Goal: Check status

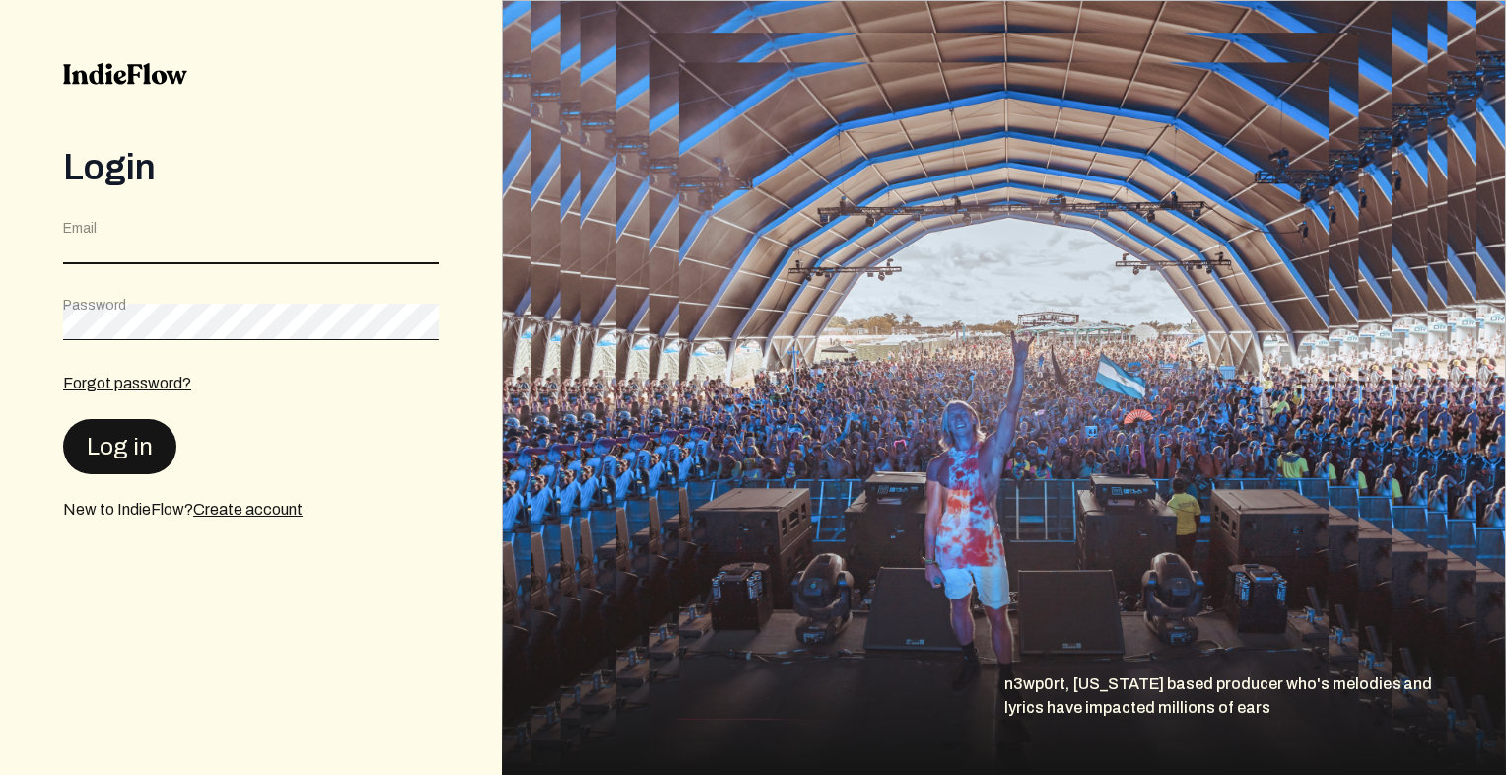
type input "[EMAIL_ADDRESS][DOMAIN_NAME]"
click at [81, 454] on button "Log in" at bounding box center [119, 445] width 113 height 55
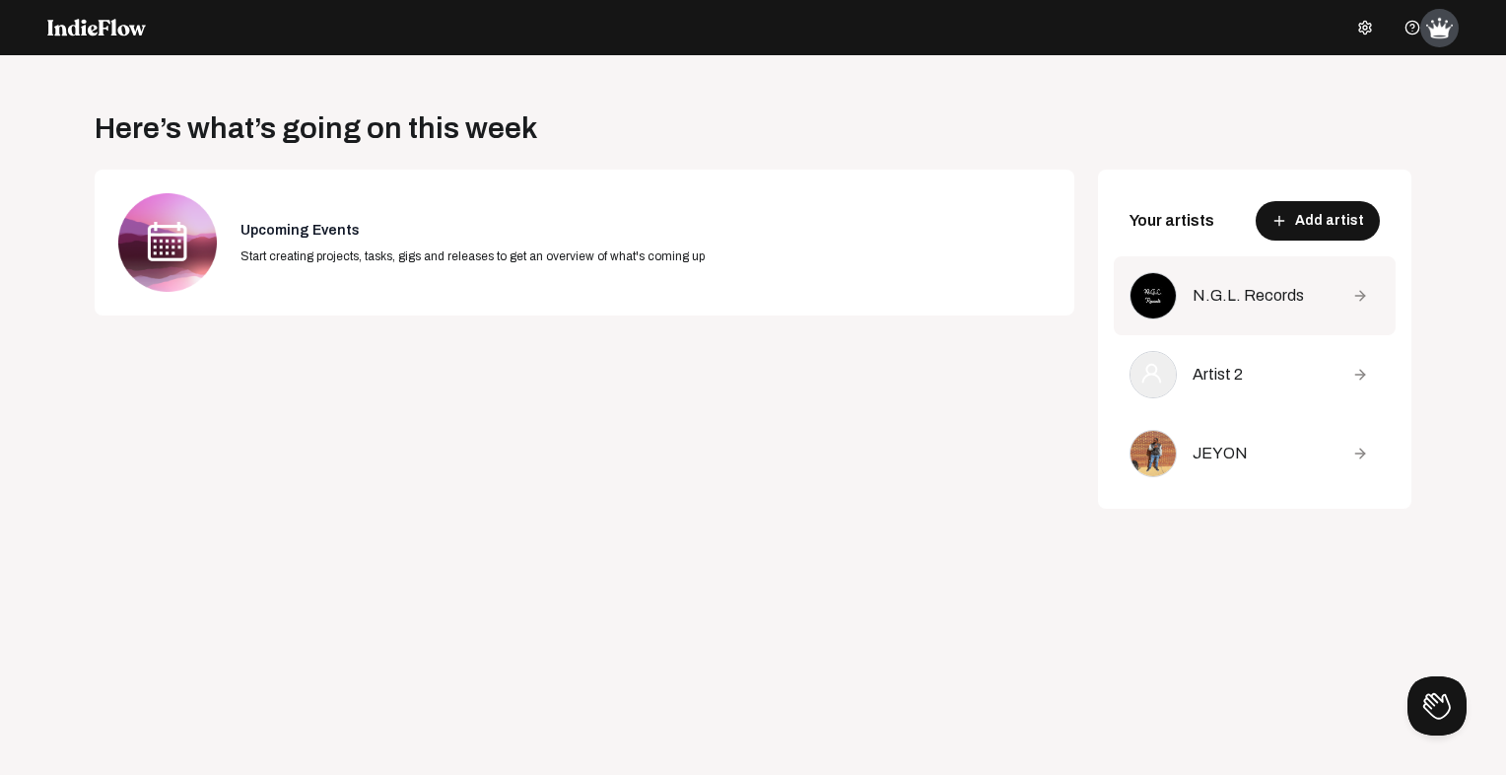
click at [1199, 290] on div "N.G.L. Records" at bounding box center [1259, 296] width 132 height 24
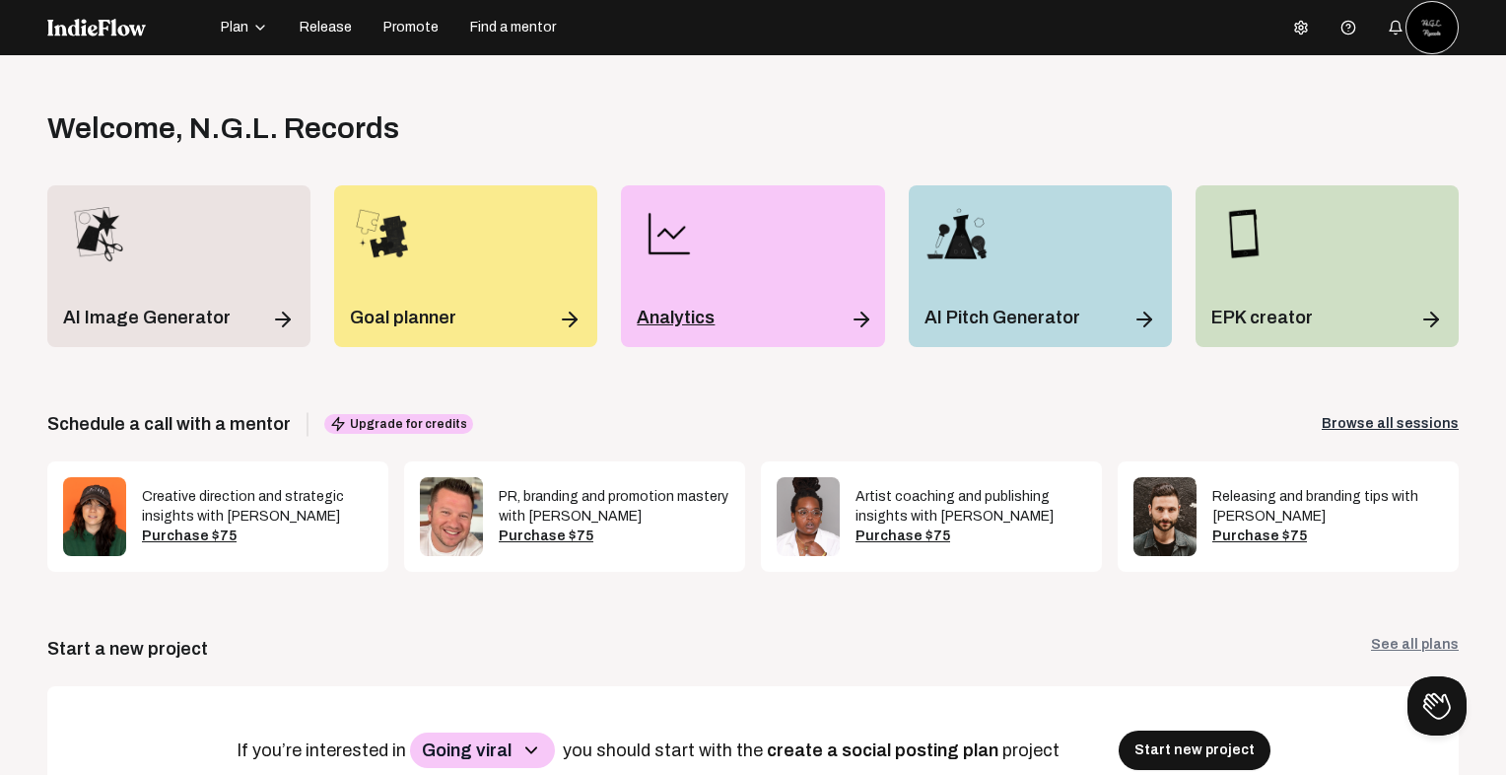
click at [707, 304] on div "Analytics" at bounding box center [753, 318] width 232 height 28
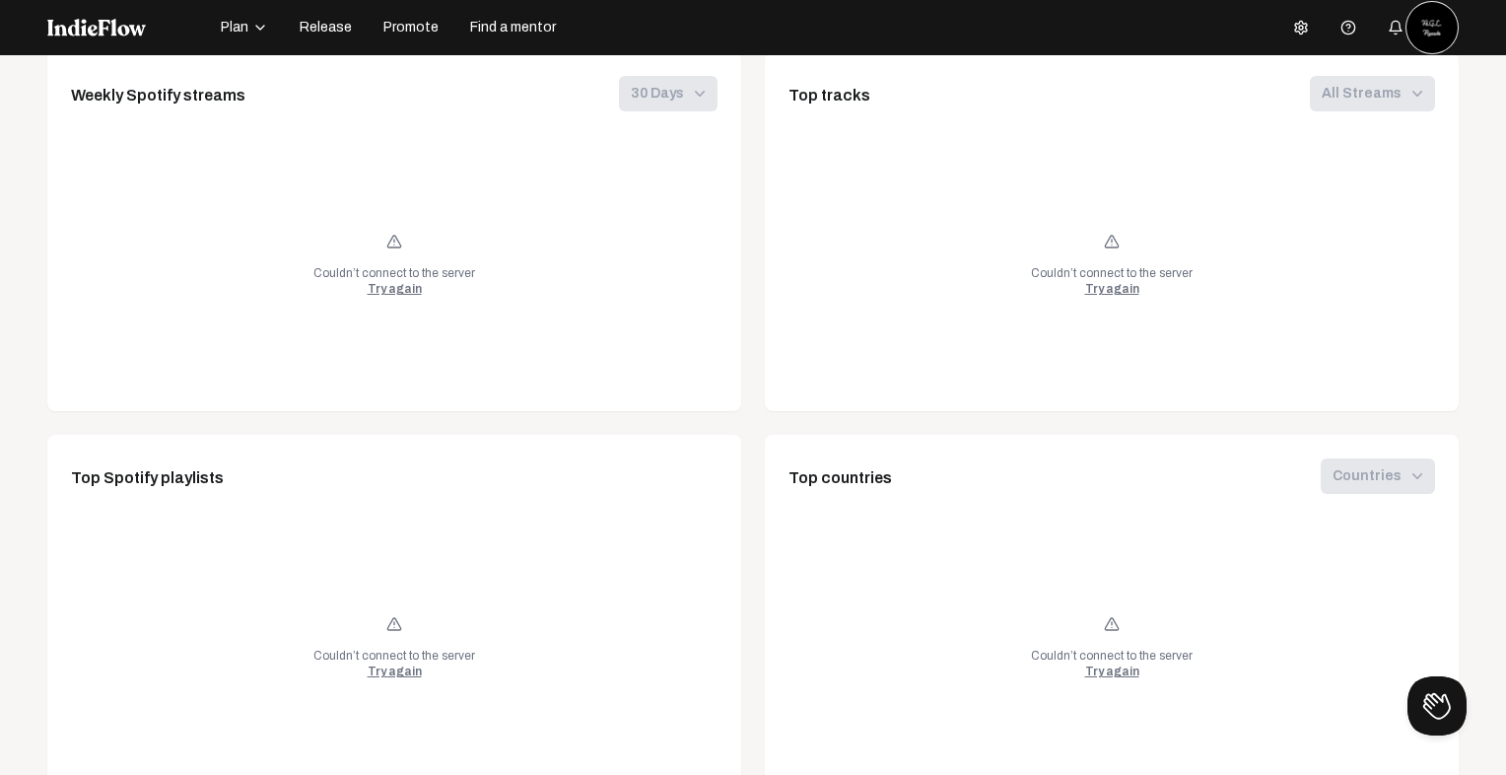
scroll to position [1118, 0]
click at [386, 282] on div "Try again" at bounding box center [395, 288] width 54 height 16
click at [1094, 294] on div "Try again" at bounding box center [1112, 288] width 54 height 16
click at [1085, 672] on div "Try again" at bounding box center [1112, 670] width 54 height 16
click at [421, 668] on div "Couldn’t connect to the server Try again" at bounding box center [394, 644] width 647 height 248
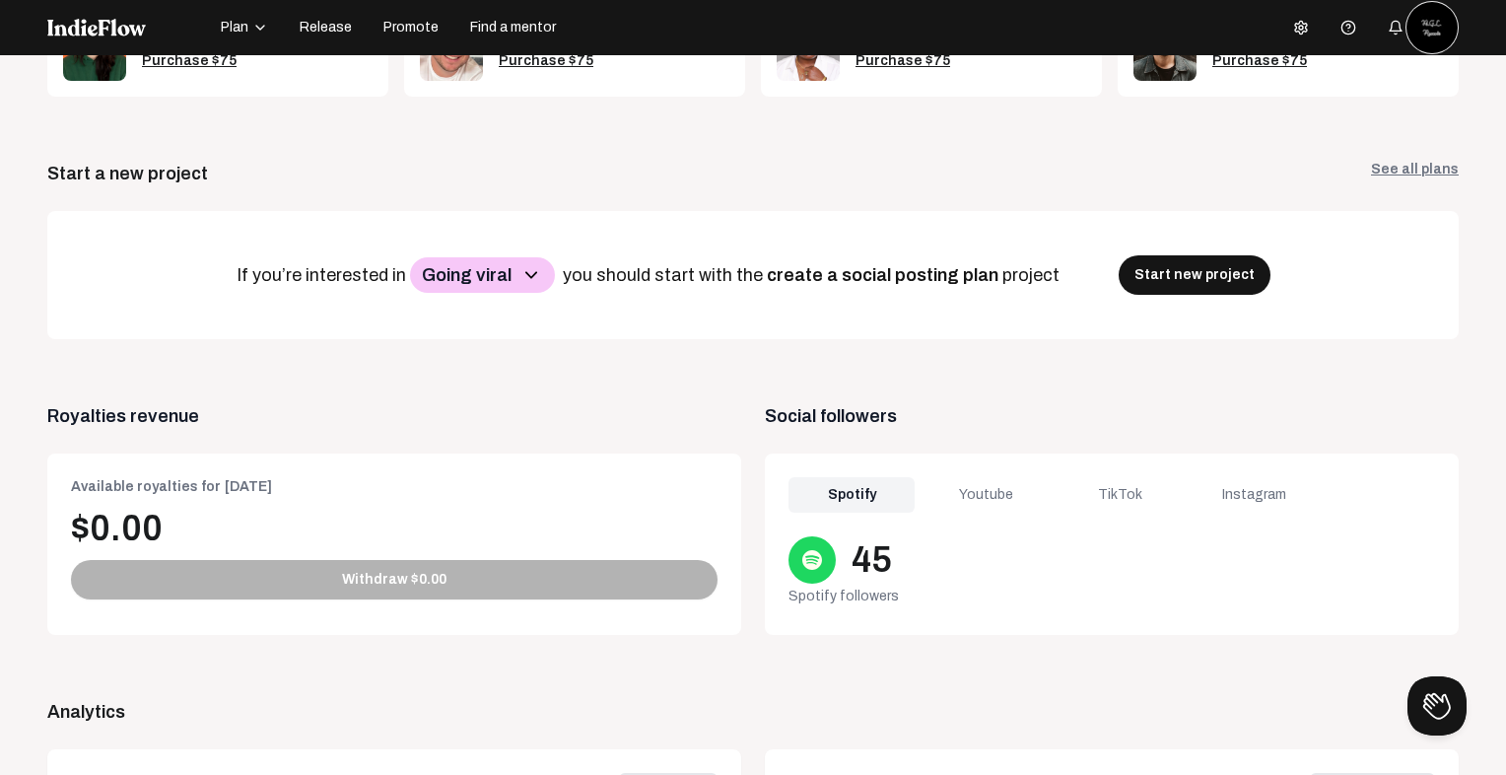
scroll to position [0, 0]
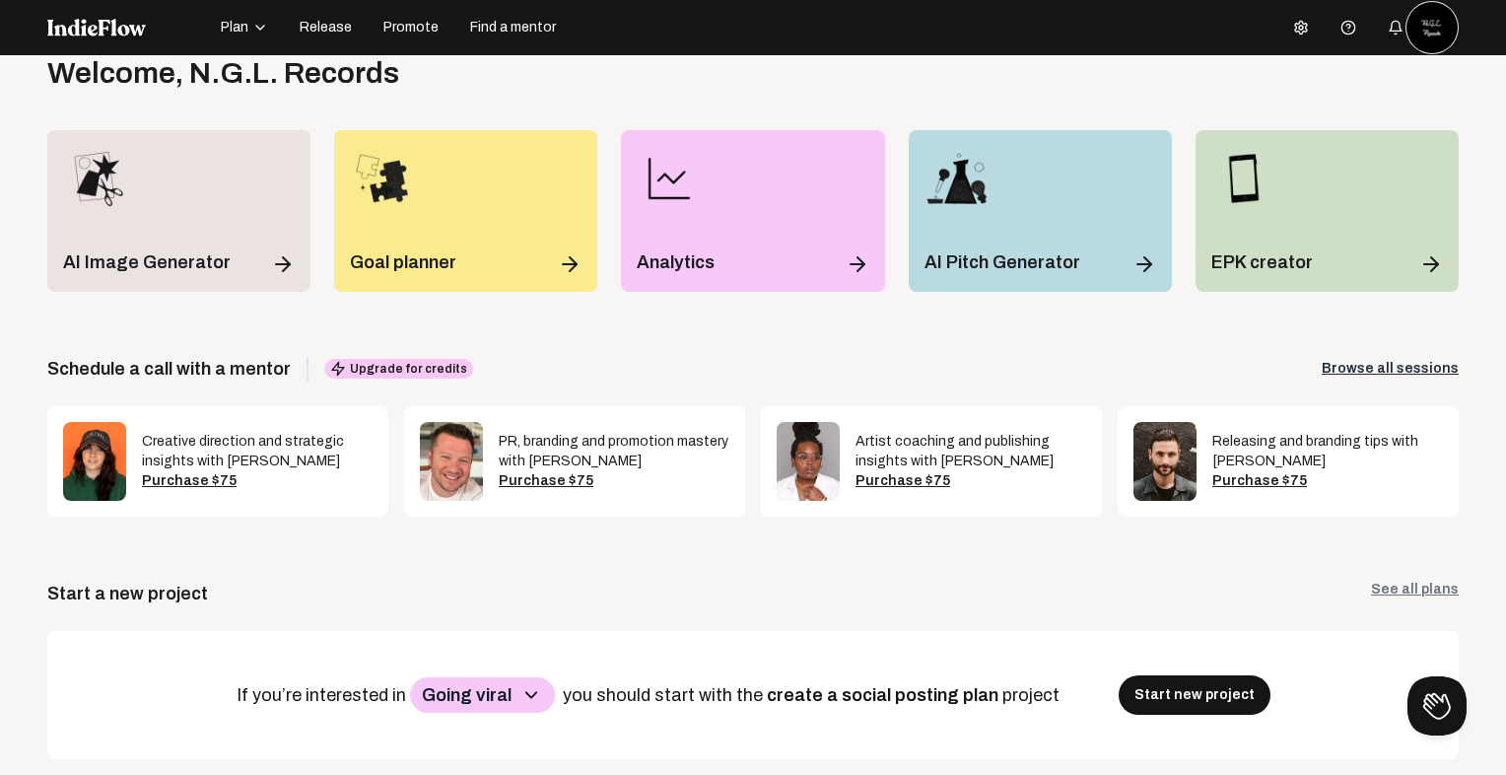
click at [650, 436] on div "PR, branding and promotion mastery with [PERSON_NAME]" at bounding box center [614, 451] width 231 height 39
